Goal: Browse casually

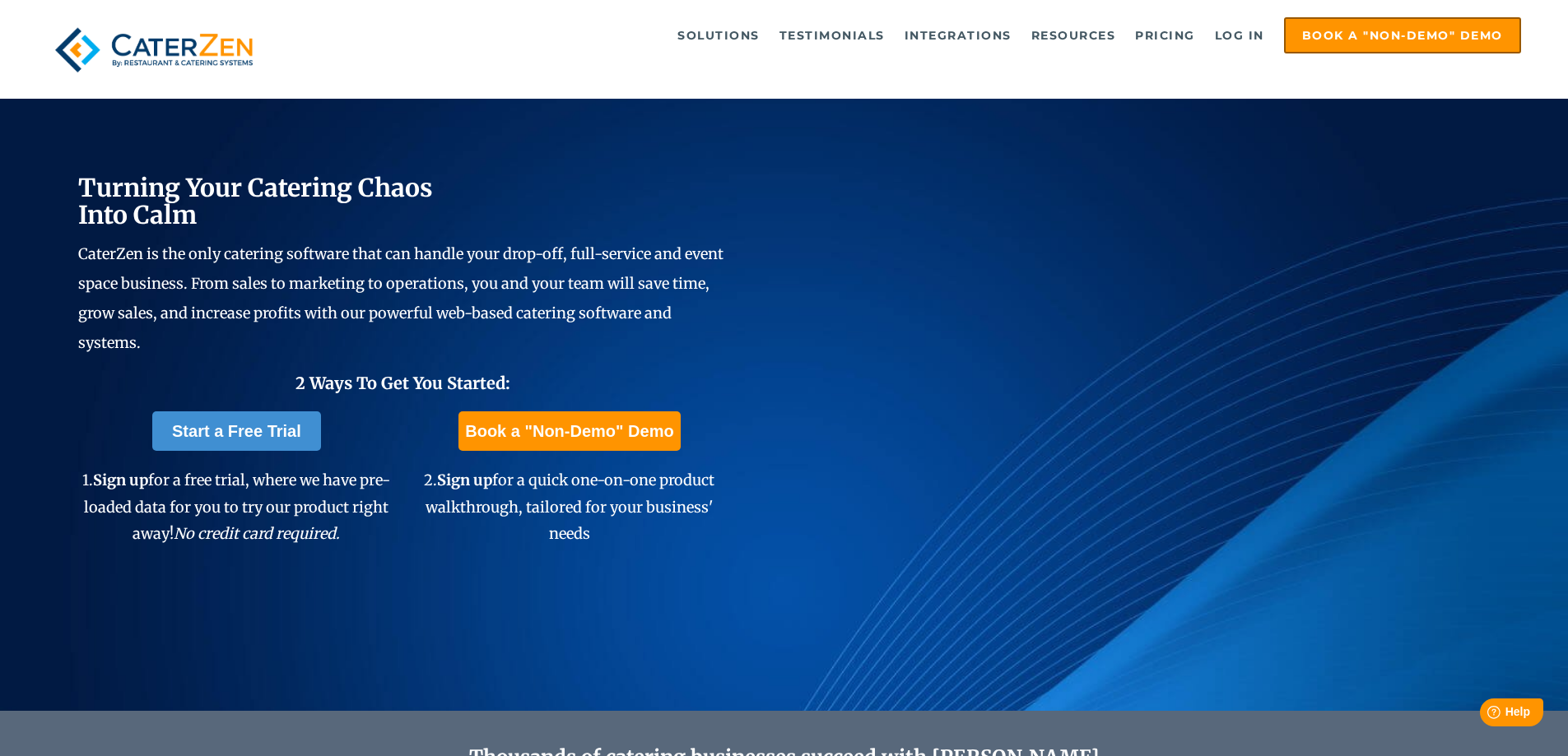
click at [173, 42] on img at bounding box center [154, 50] width 214 height 65
click at [578, 197] on h2 "Turning Your Catering Chaos Into Calm" at bounding box center [403, 202] width 650 height 54
